Goal: Use online tool/utility

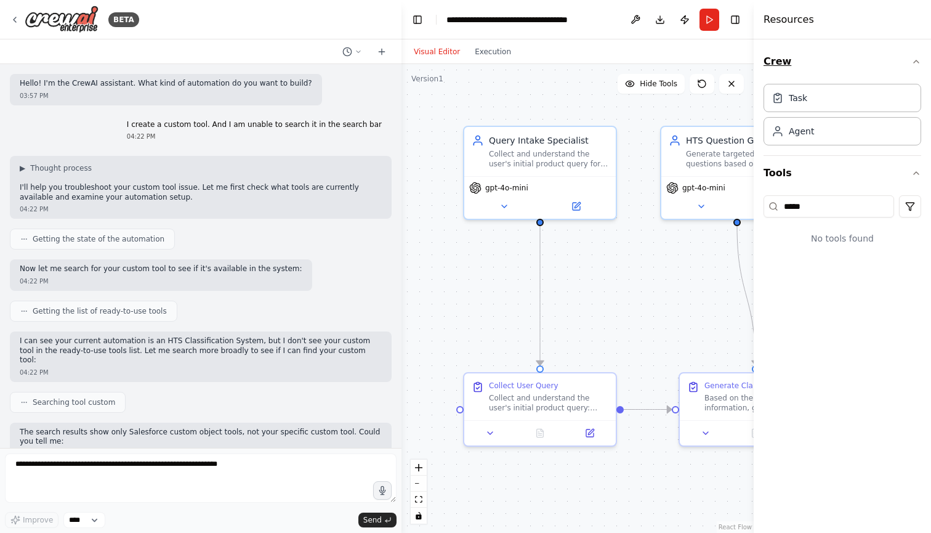
scroll to position [562, 0]
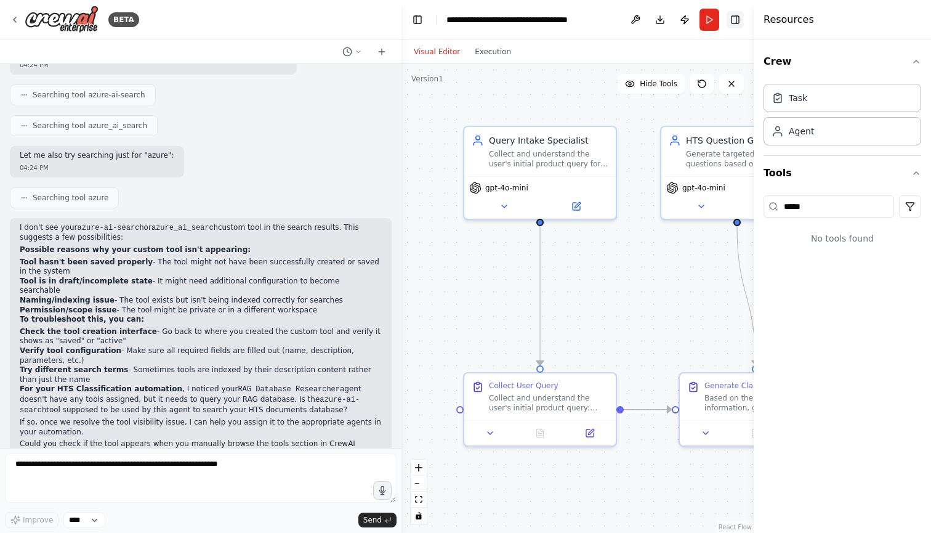
click at [735, 12] on button "Toggle Right Sidebar" at bounding box center [734, 19] width 17 height 17
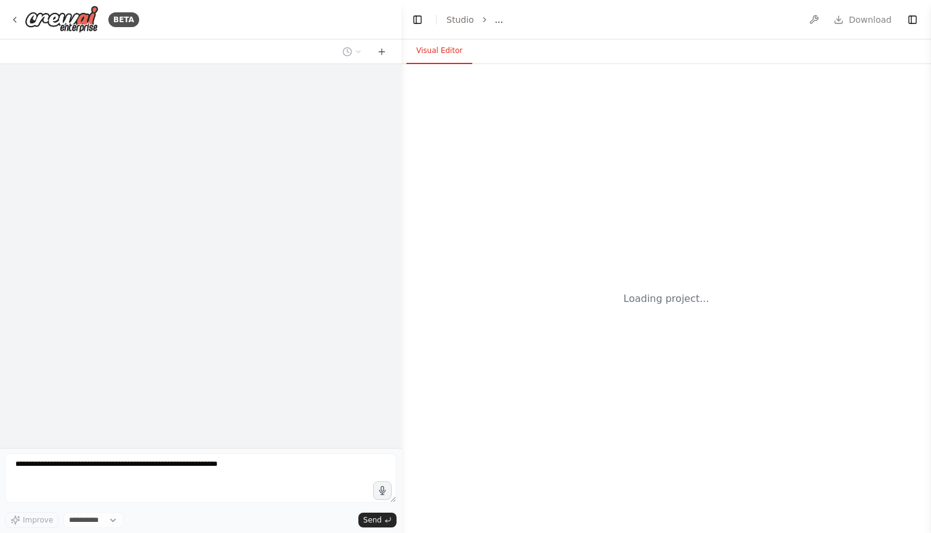
select select "****"
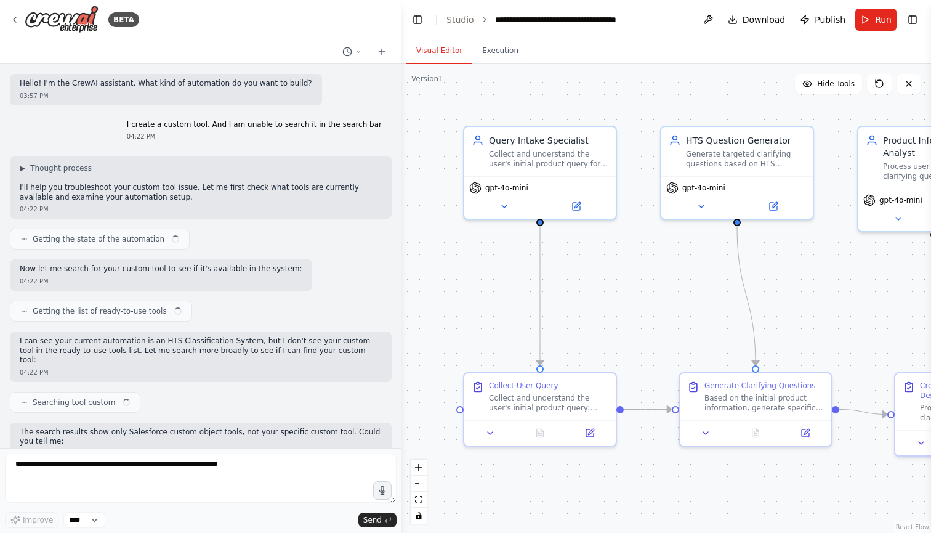
scroll to position [562, 0]
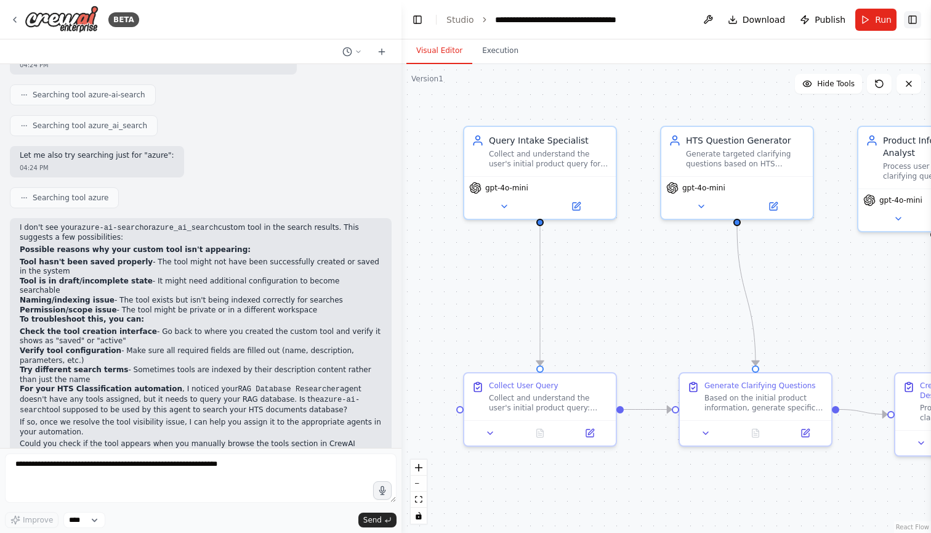
click at [907, 23] on button "Toggle Right Sidebar" at bounding box center [912, 19] width 17 height 17
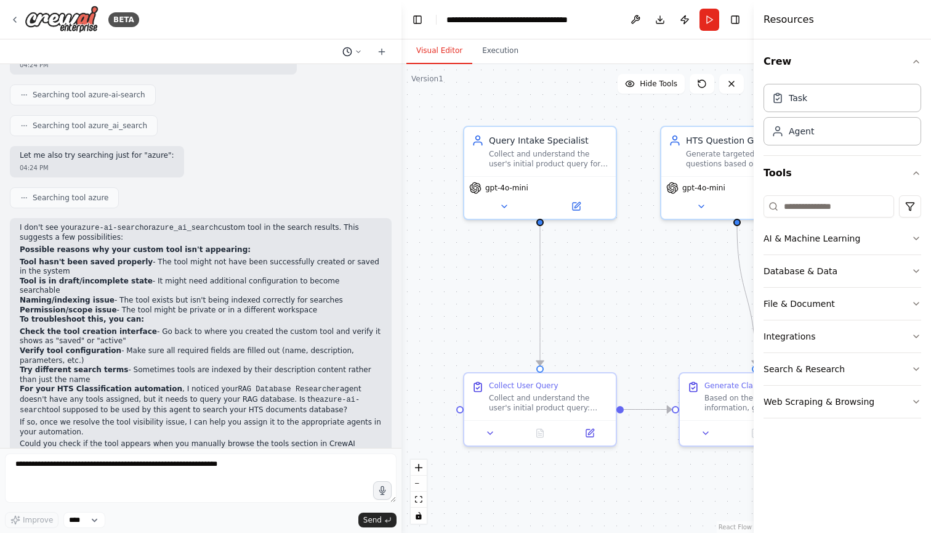
click at [359, 52] on icon at bounding box center [358, 51] width 7 height 7
click at [313, 4] on div at bounding box center [200, 266] width 401 height 533
click at [741, 18] on button "Toggle Right Sidebar" at bounding box center [734, 19] width 17 height 17
